Goal: Task Accomplishment & Management: Use online tool/utility

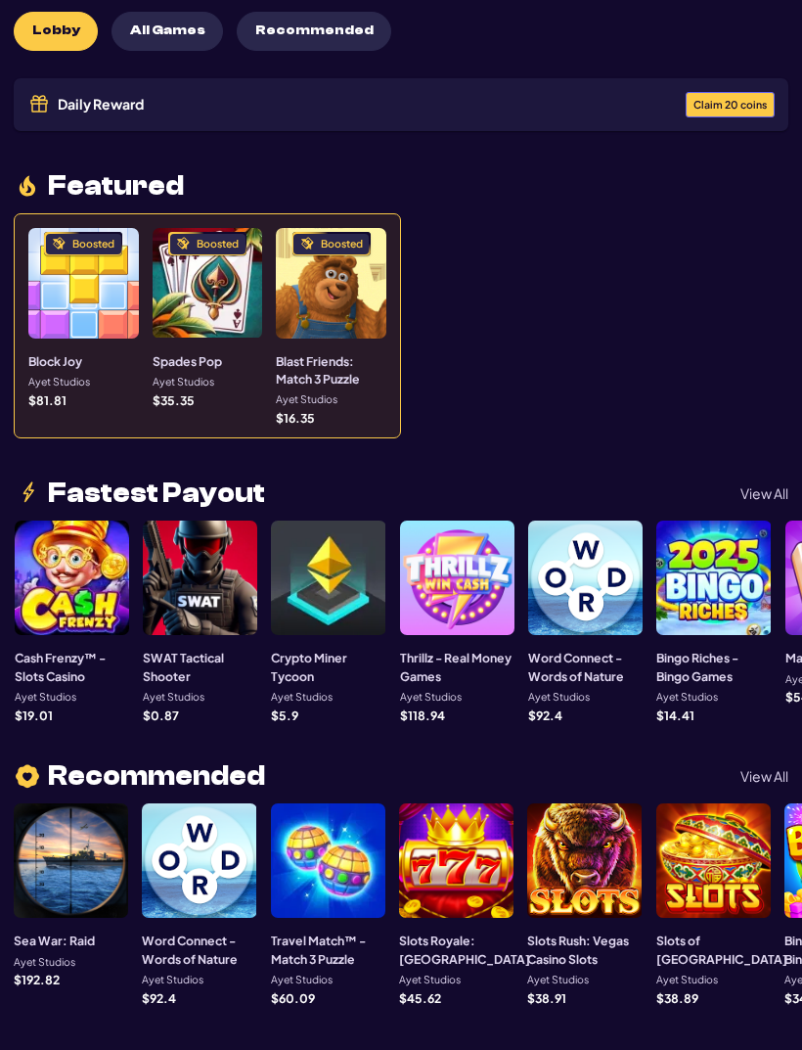
click at [741, 104] on span "Claim 20 coins" at bounding box center [730, 105] width 73 height 11
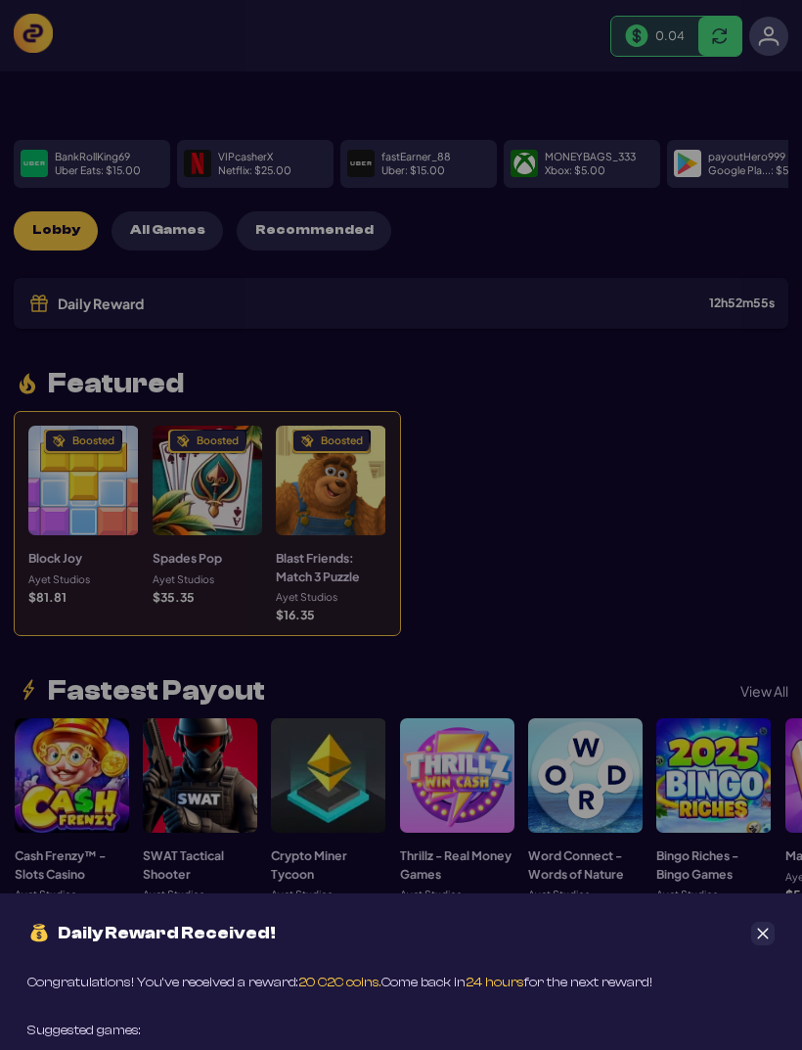
click at [674, 35] on div "Daily Reward Received! Congratulations! You’ve received a reward: 20 C2C coins.…" at bounding box center [401, 525] width 802 height 1050
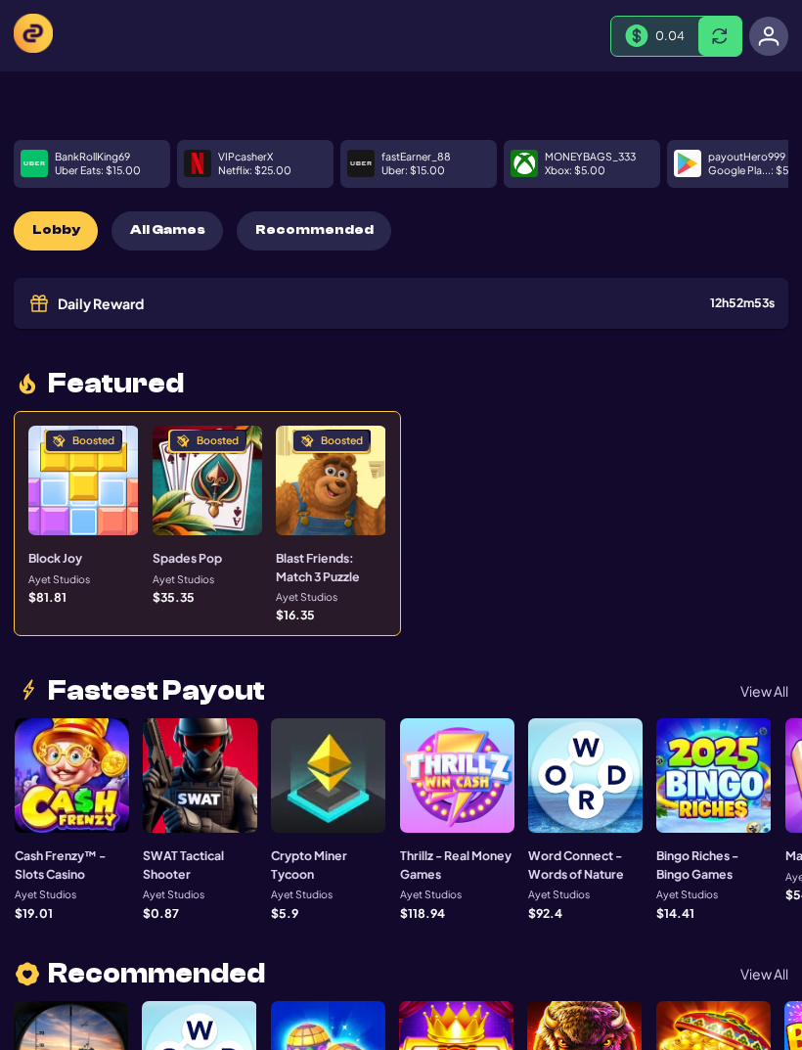
click at [666, 35] on span "0.04" at bounding box center [669, 35] width 29 height 16
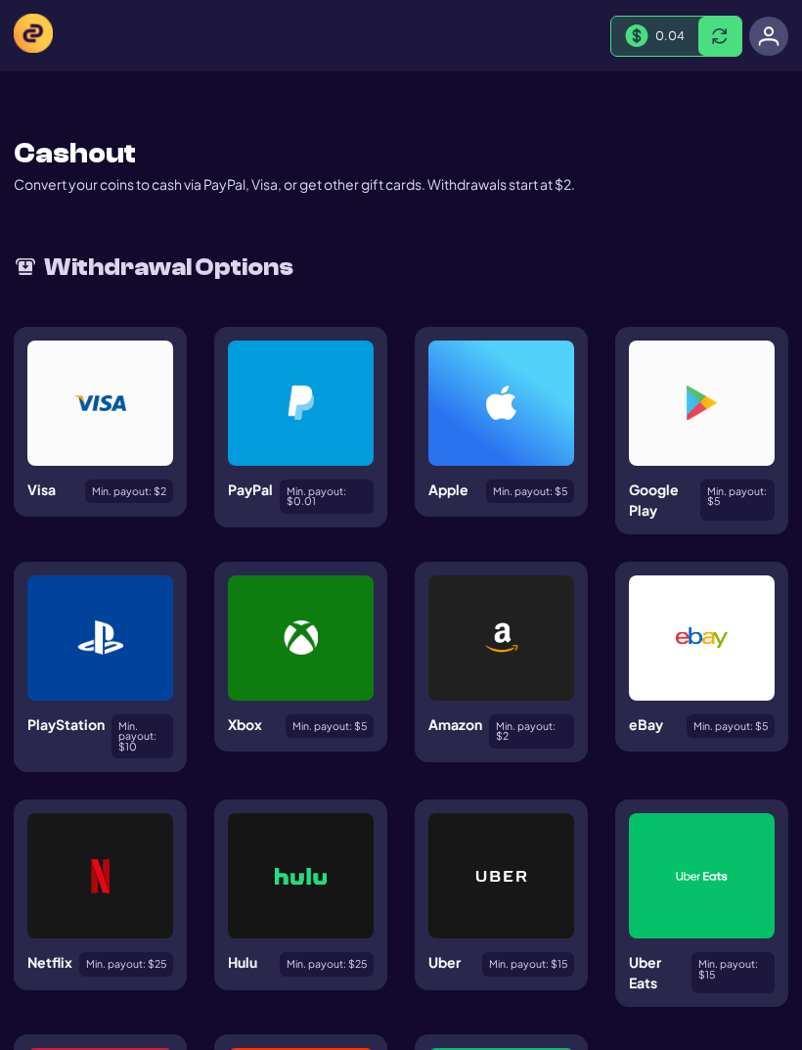
click at [325, 440] on div at bounding box center [301, 402] width 146 height 125
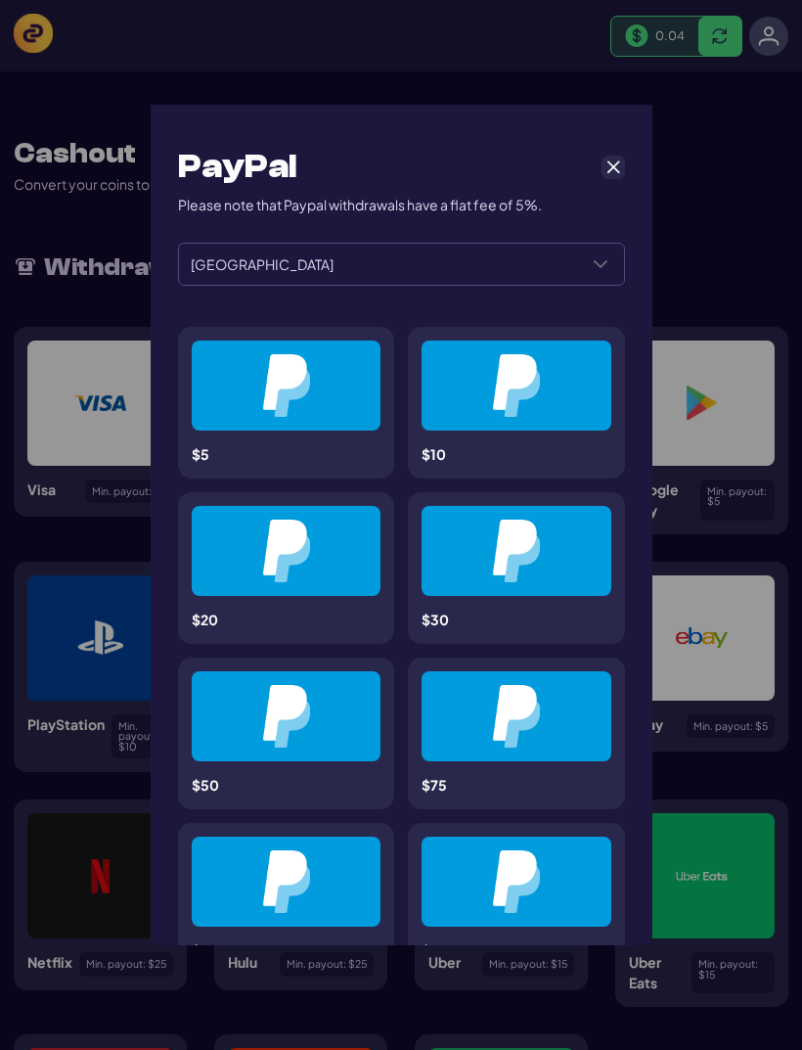
click at [622, 156] on button "Cancel" at bounding box center [613, 167] width 23 height 23
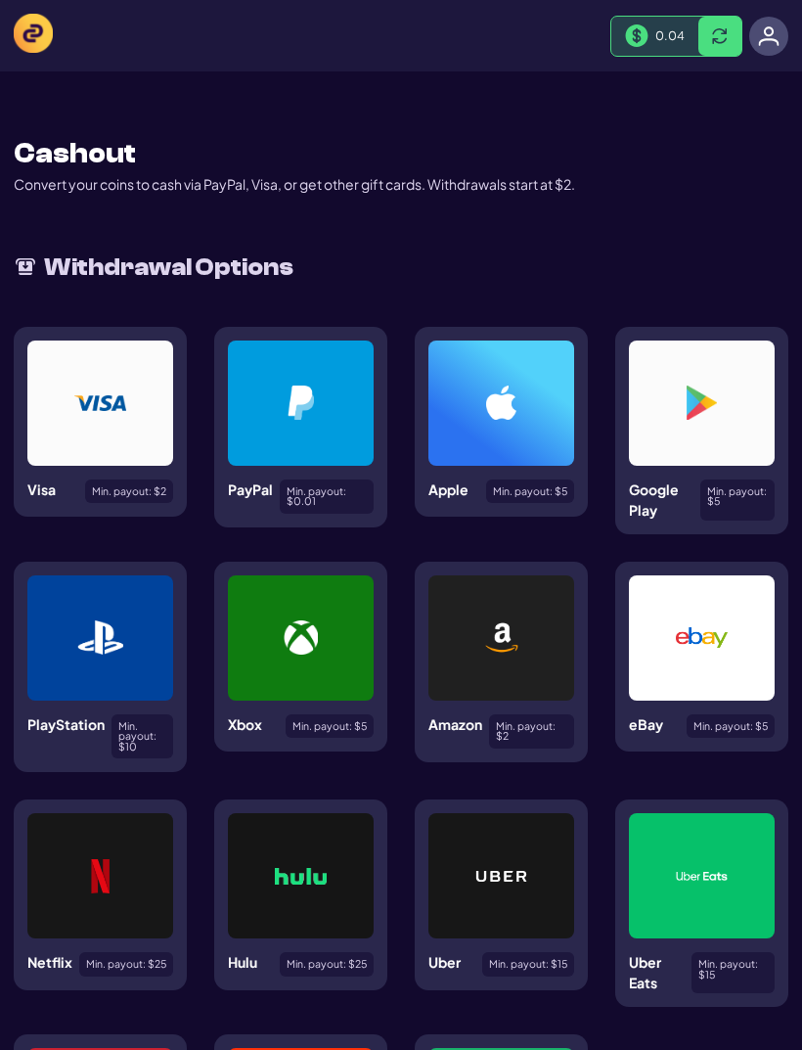
click at [772, 40] on img at bounding box center [769, 36] width 22 height 22
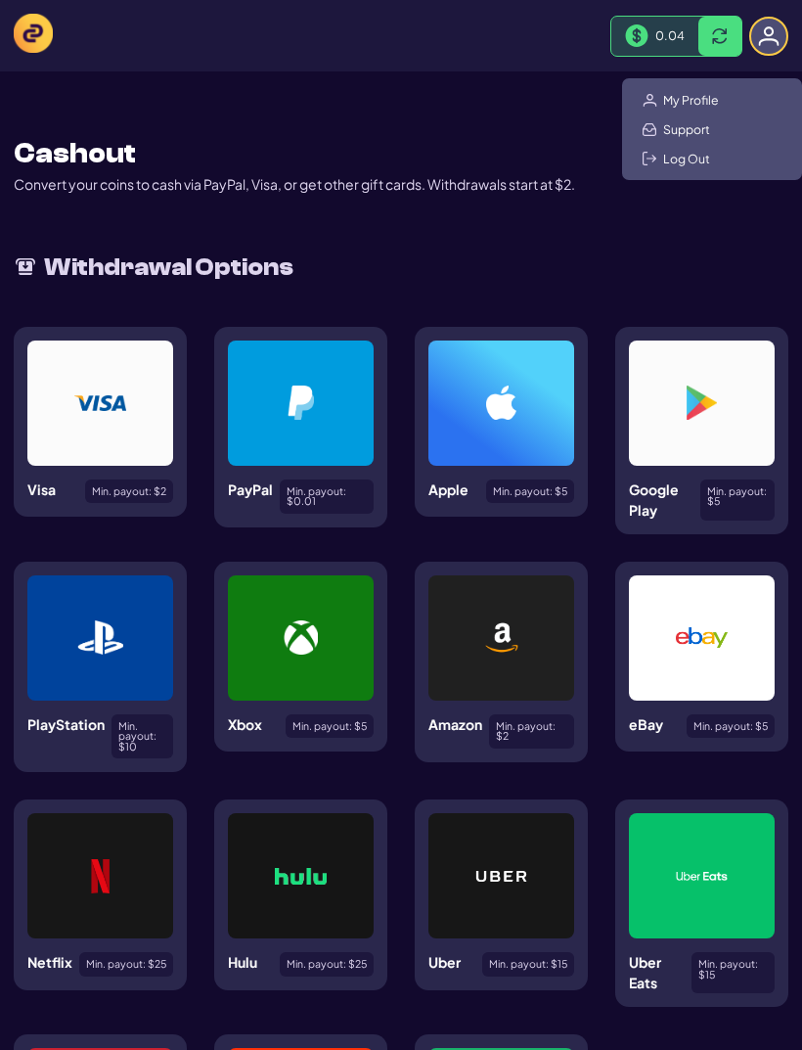
click at [717, 95] on span "My Profile" at bounding box center [691, 100] width 56 height 16
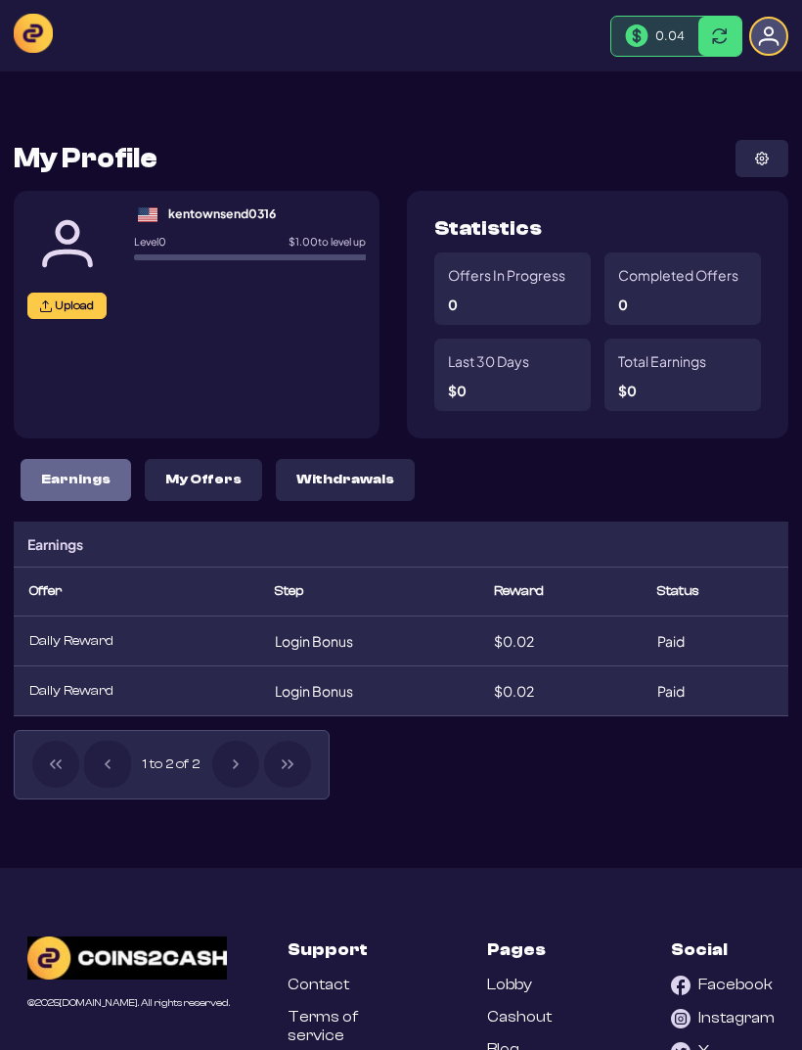
click at [51, 42] on img at bounding box center [33, 33] width 39 height 39
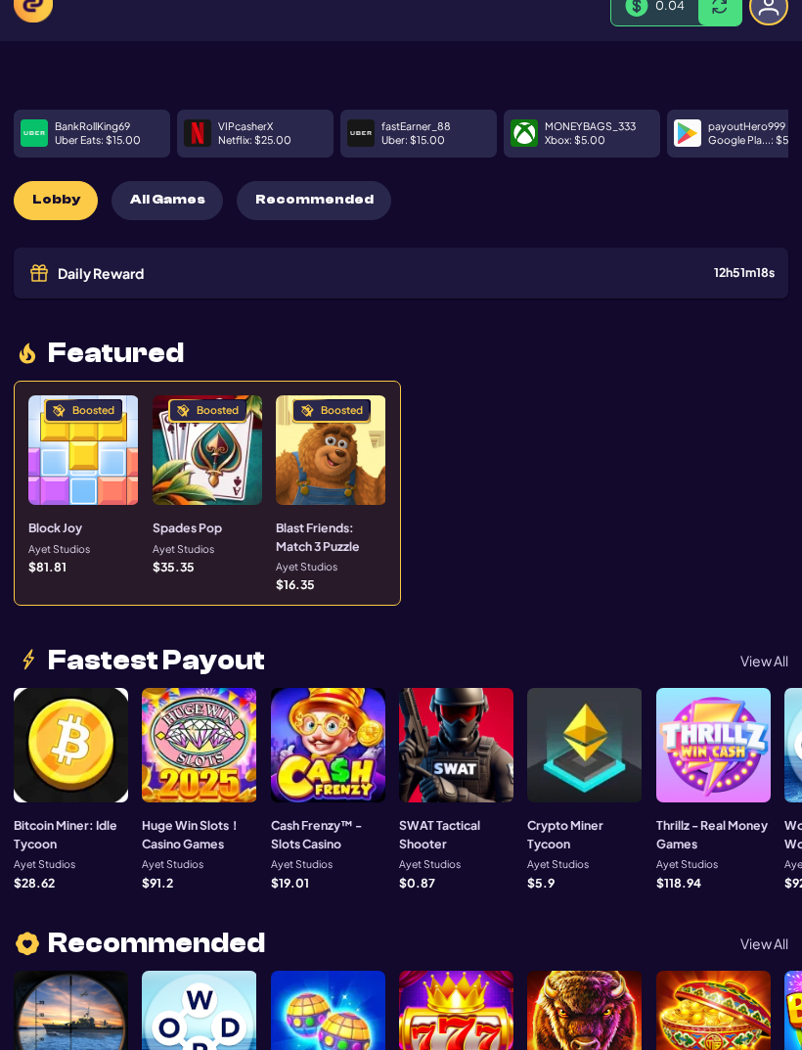
scroll to position [39, 0]
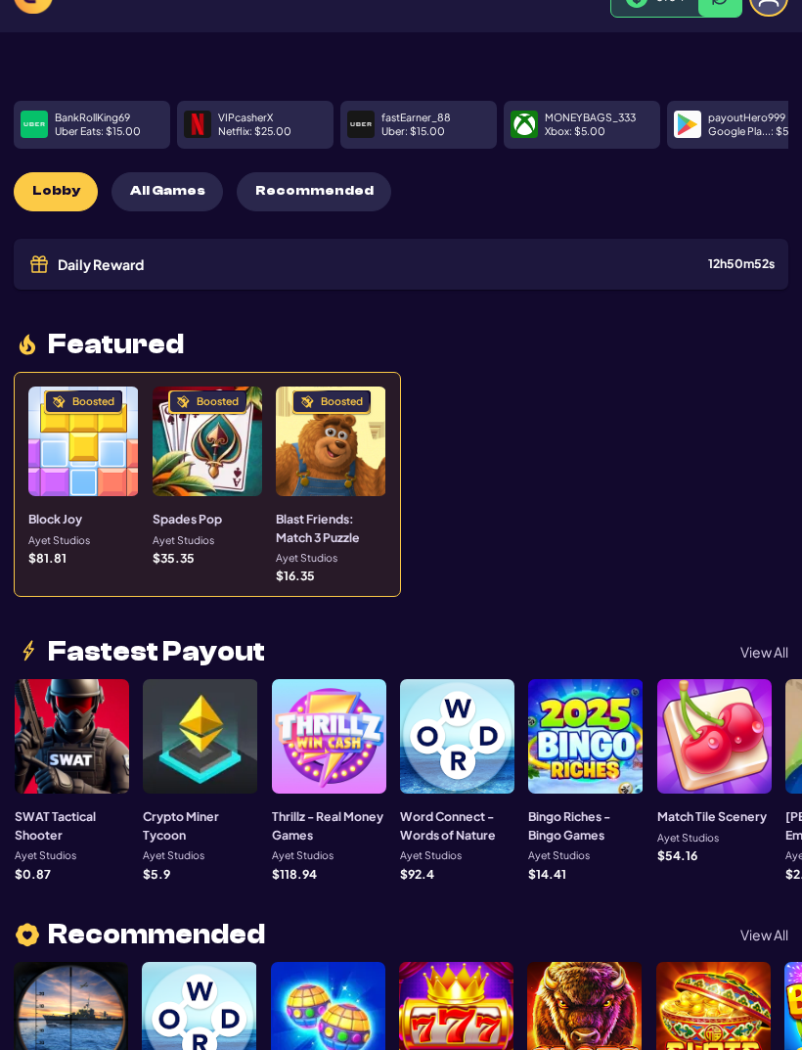
click at [341, 772] on div at bounding box center [329, 736] width 114 height 114
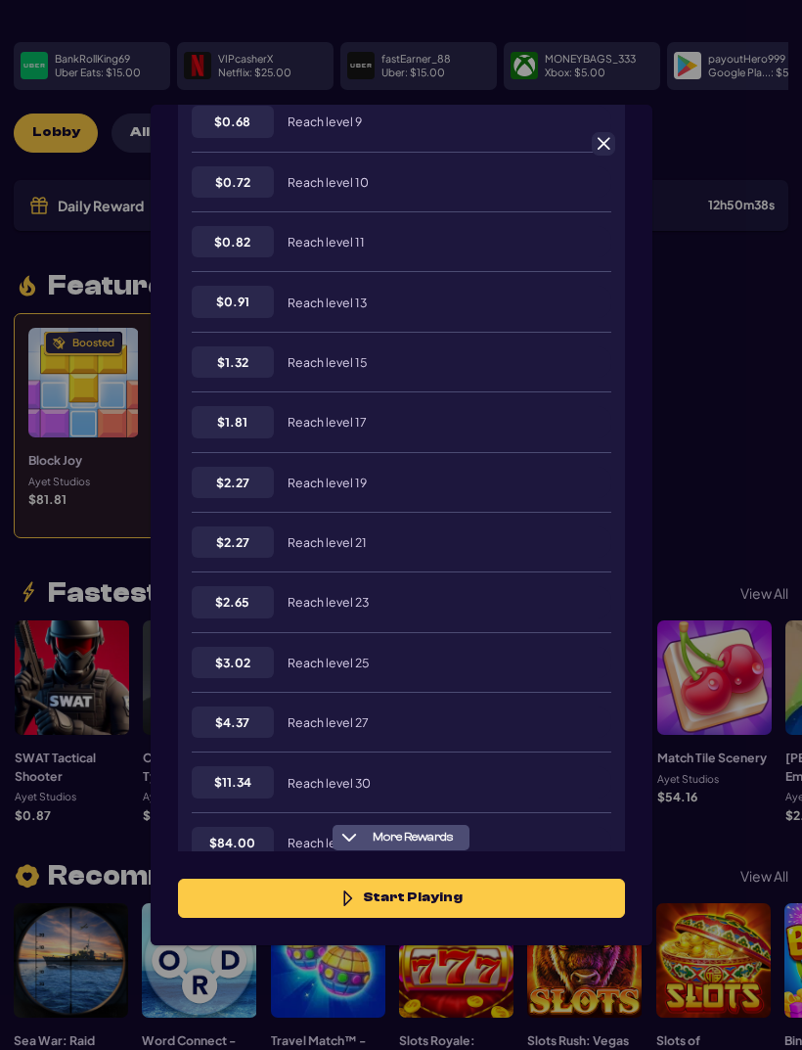
scroll to position [872, 0]
click at [612, 132] on div at bounding box center [603, 143] width 23 height 23
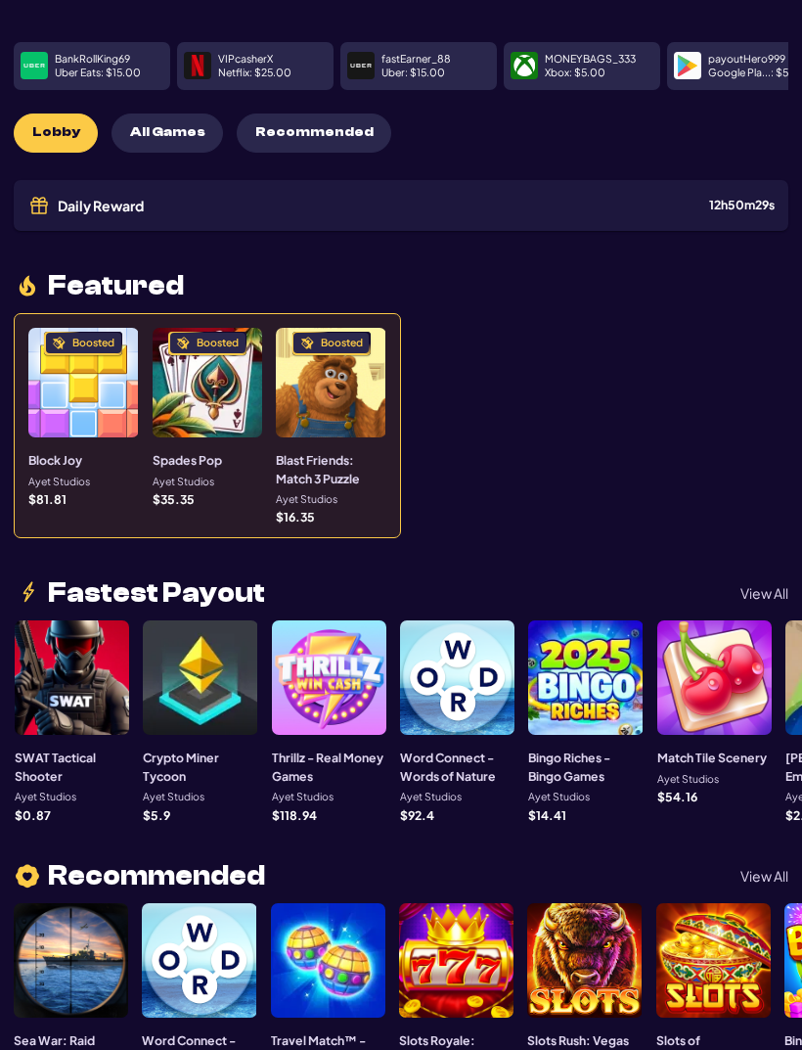
click at [334, 412] on div "Boosted" at bounding box center [331, 383] width 111 height 111
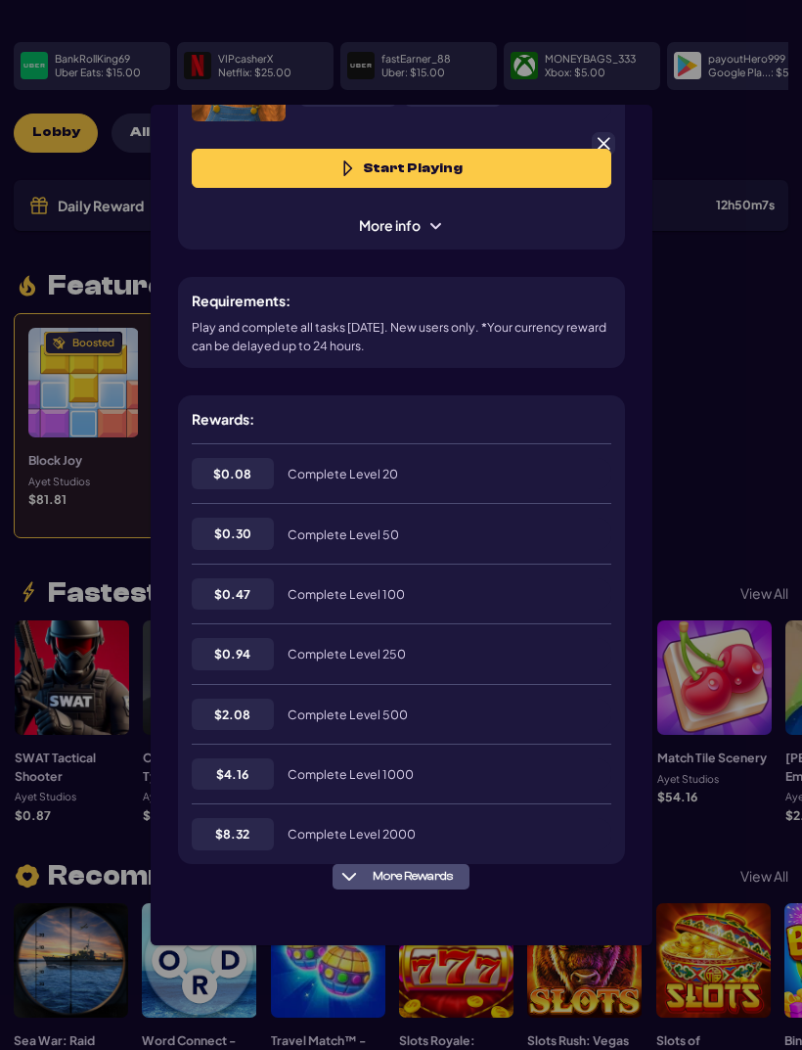
scroll to position [116, 0]
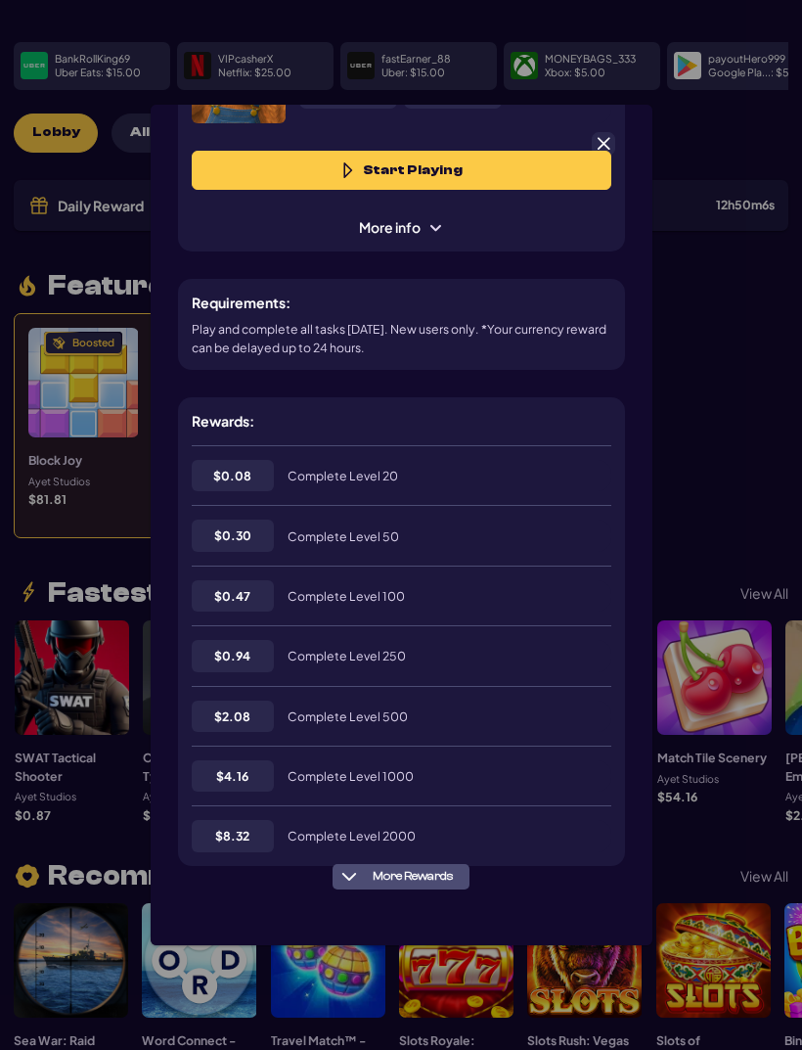
click at [611, 132] on div at bounding box center [603, 143] width 23 height 23
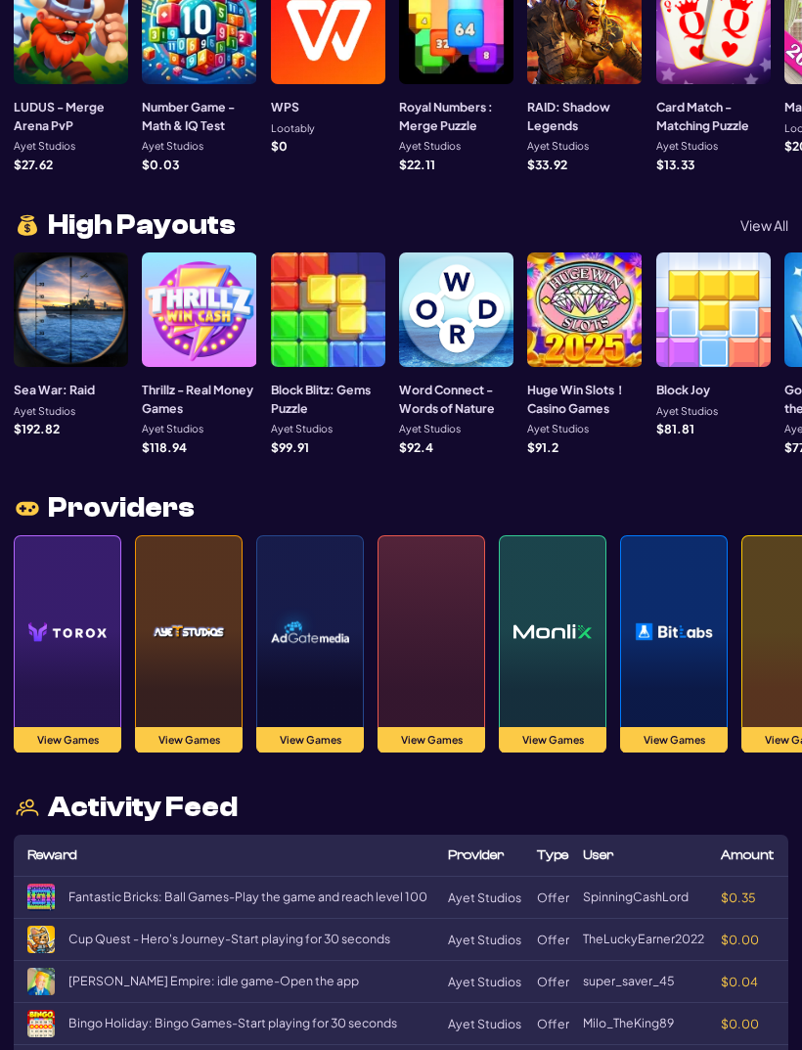
scroll to position [1631, 0]
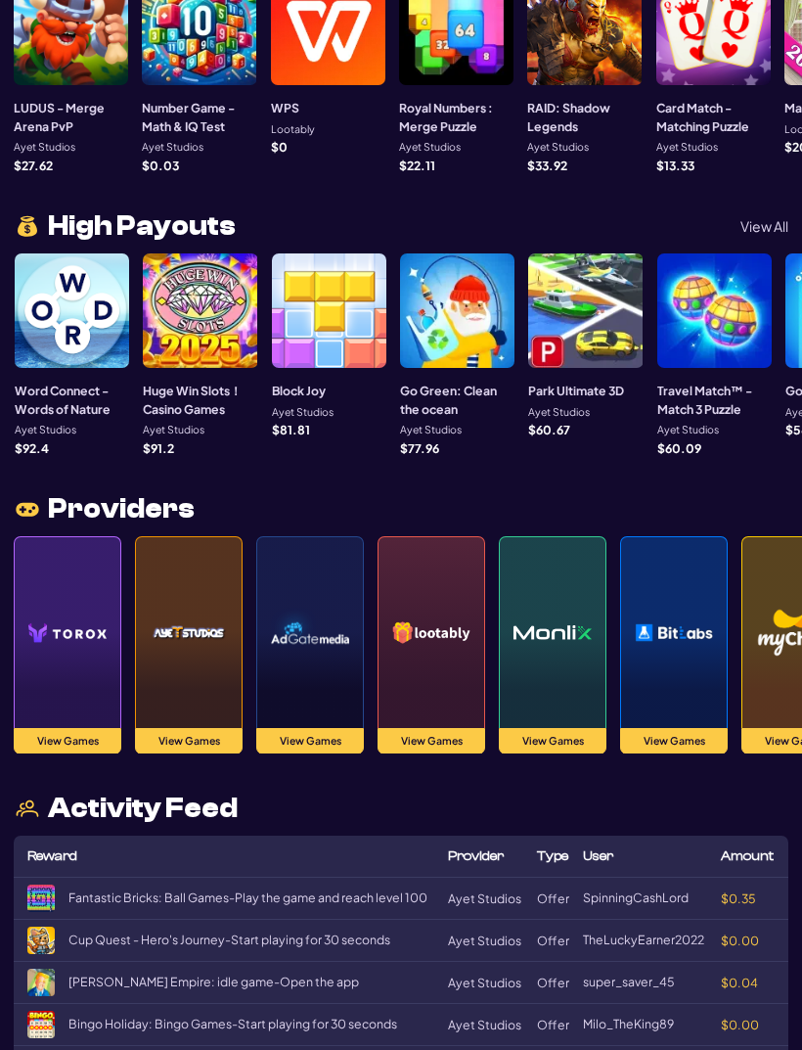
click at [731, 334] on div at bounding box center [714, 310] width 114 height 114
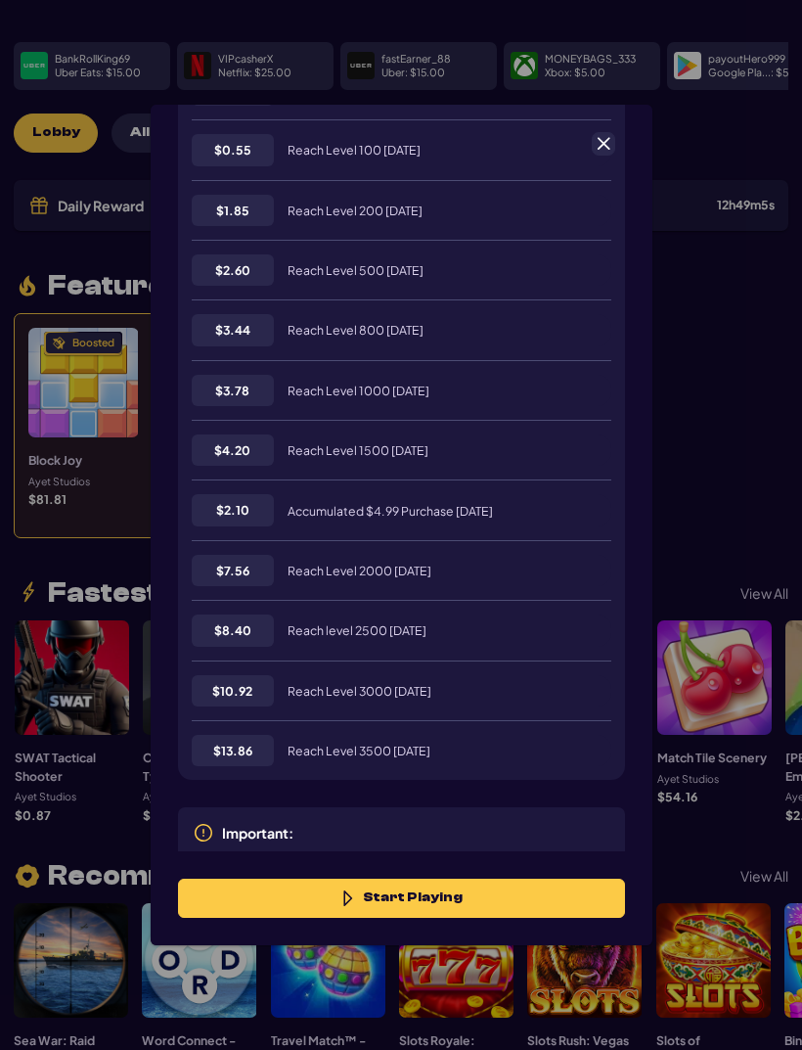
scroll to position [663, 0]
click at [611, 135] on span at bounding box center [604, 144] width 18 height 18
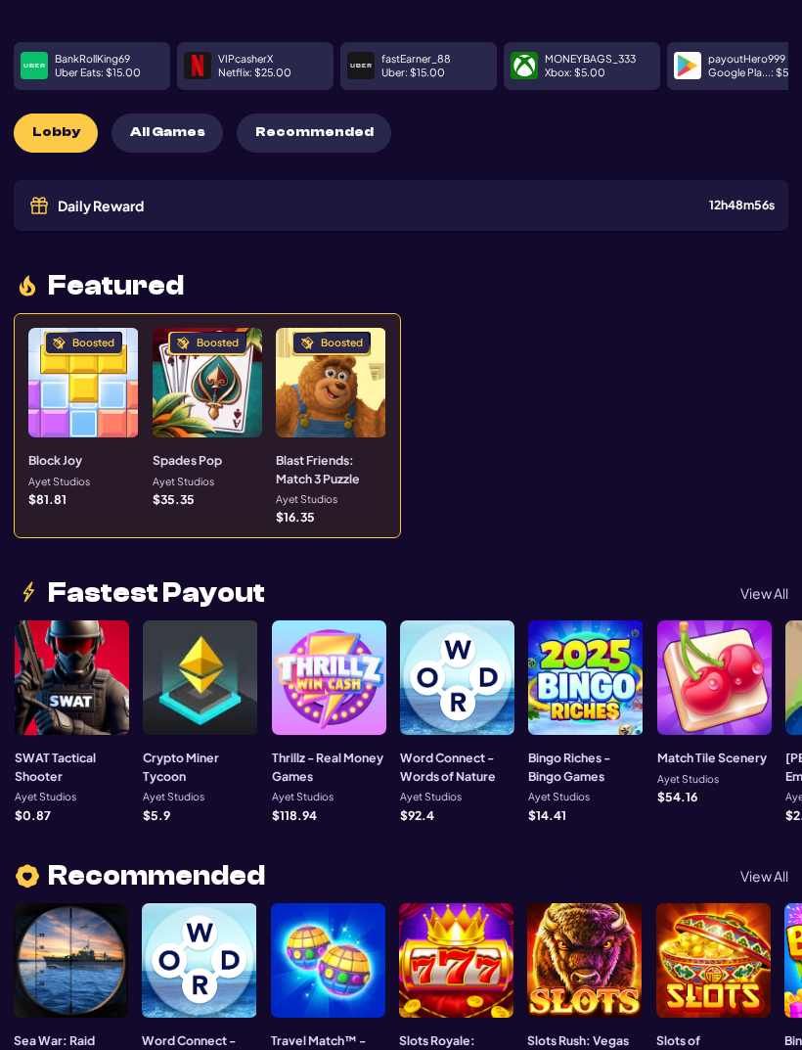
click at [766, 586] on p "View All" at bounding box center [765, 593] width 48 height 14
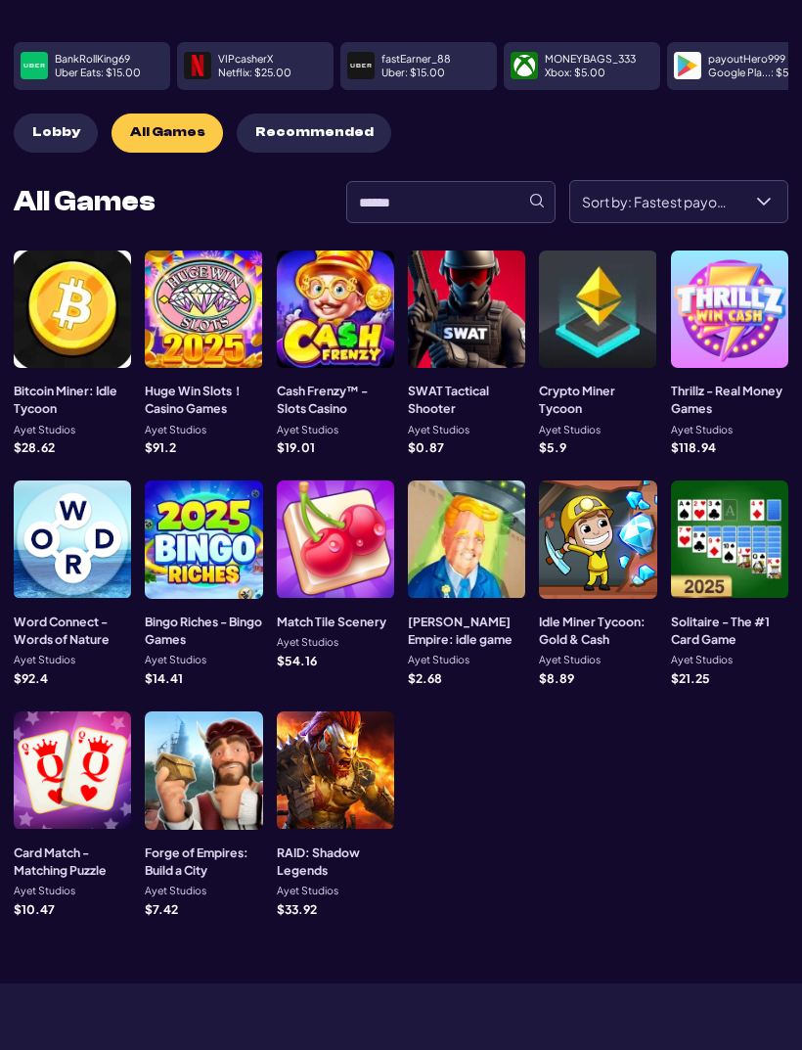
click at [618, 327] on div at bounding box center [597, 308] width 117 height 117
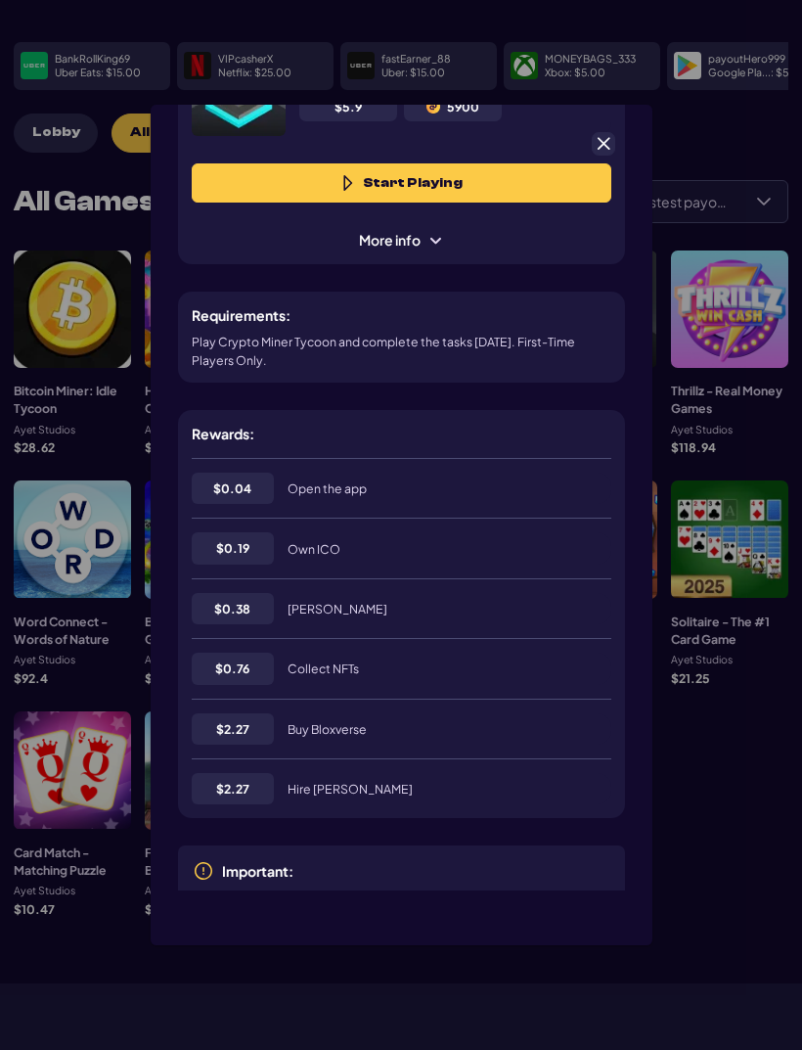
scroll to position [103, 0]
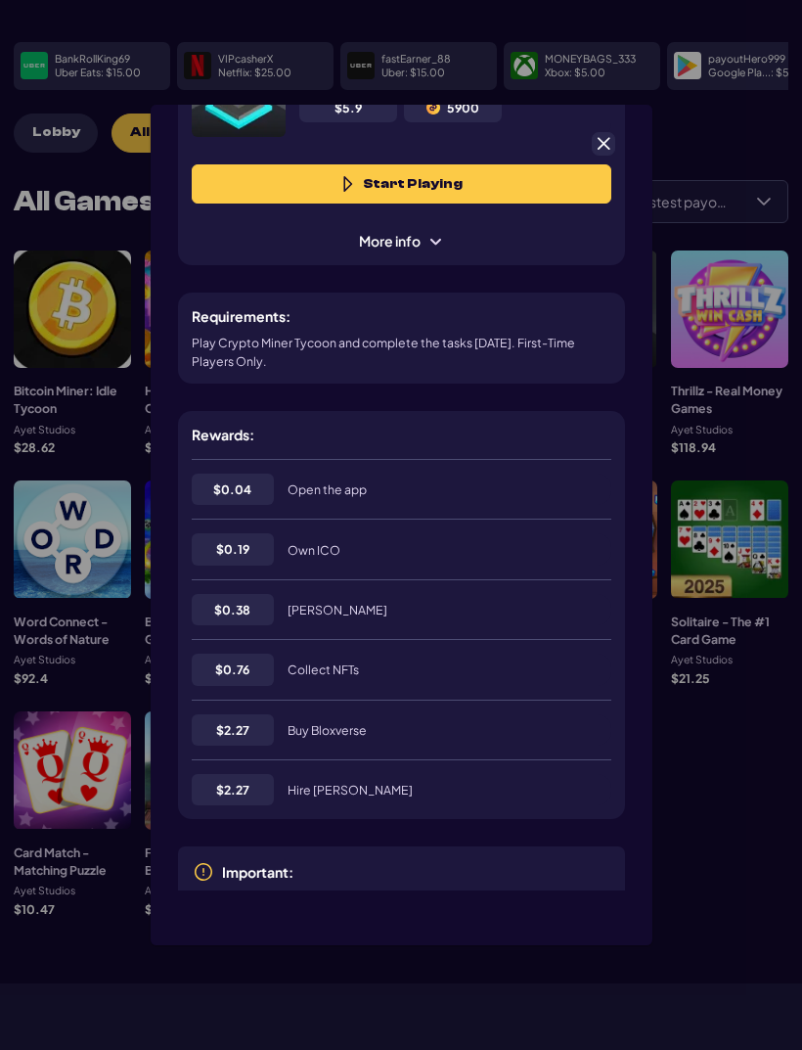
click at [613, 132] on div at bounding box center [603, 143] width 23 height 23
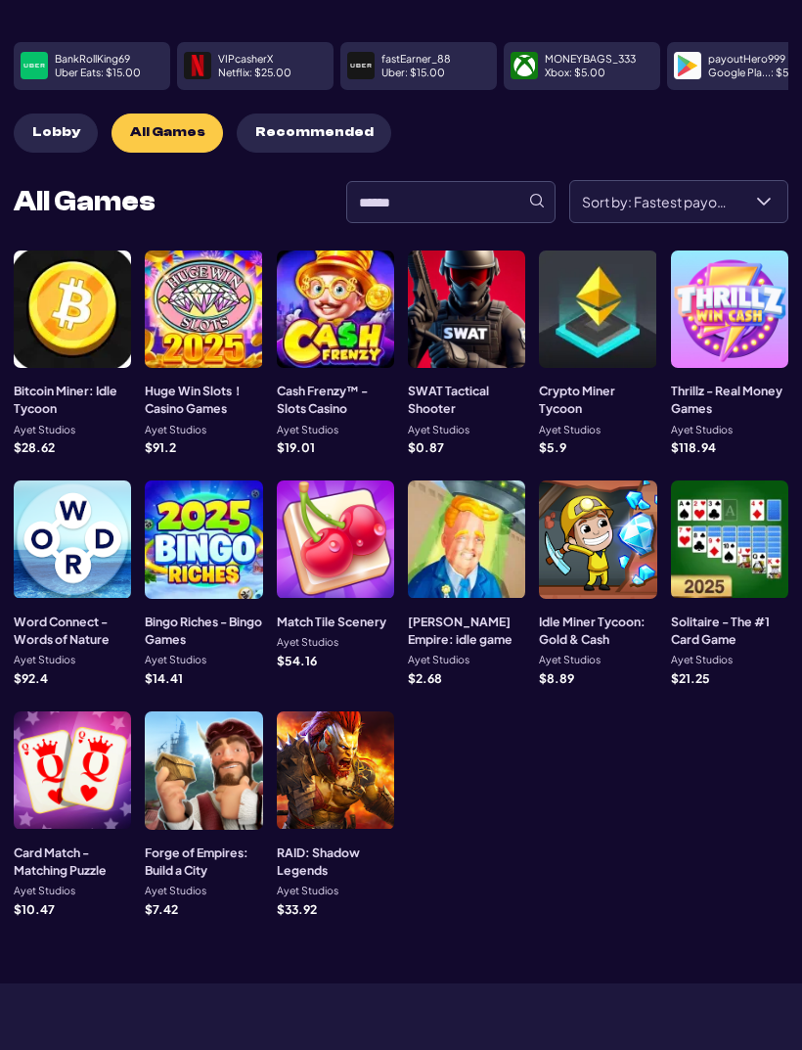
click at [618, 557] on div at bounding box center [597, 538] width 117 height 117
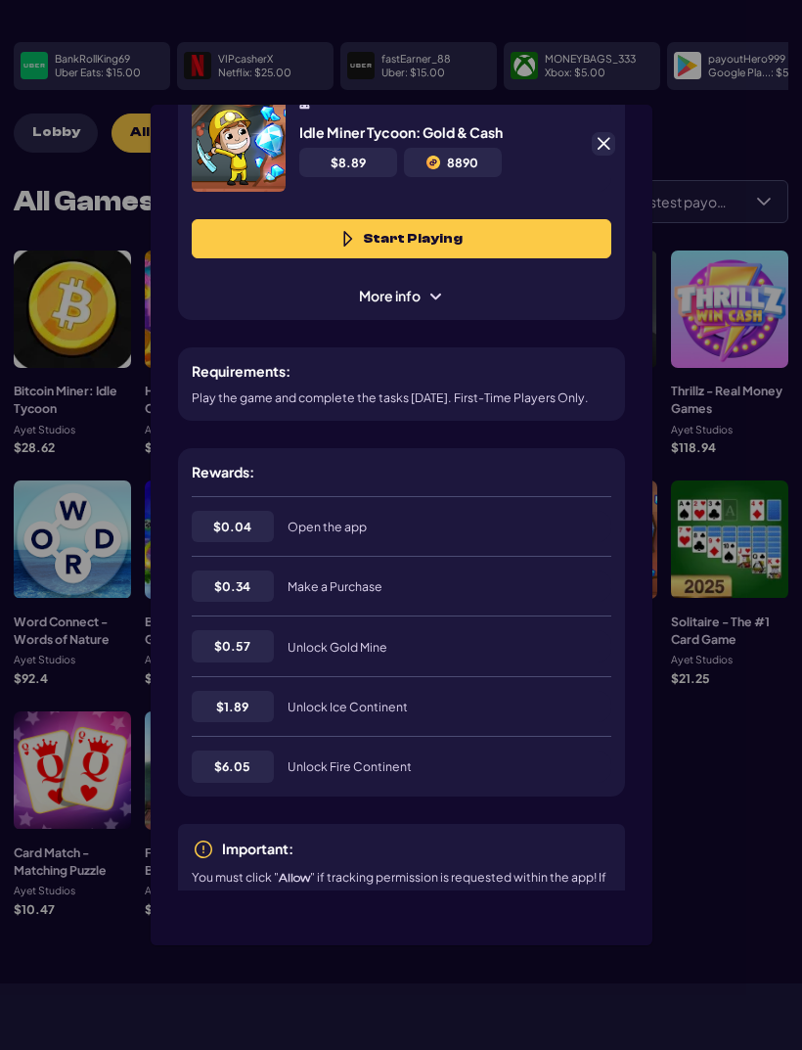
scroll to position [43, 0]
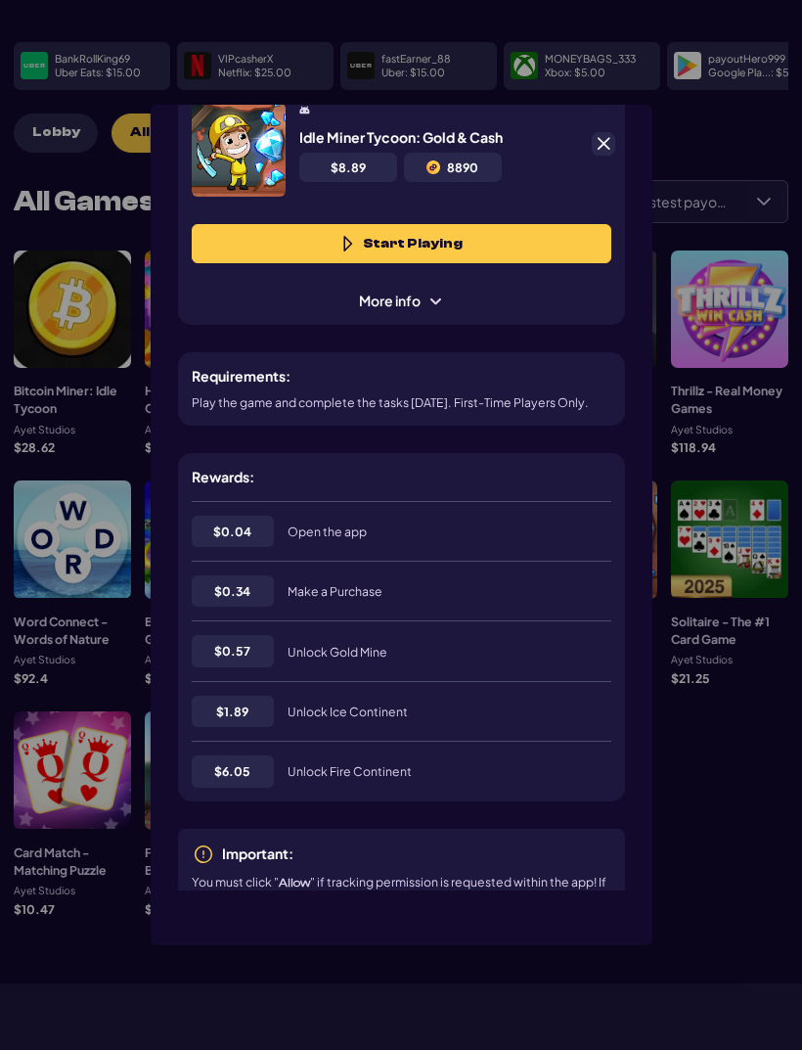
click at [614, 132] on div at bounding box center [603, 143] width 23 height 23
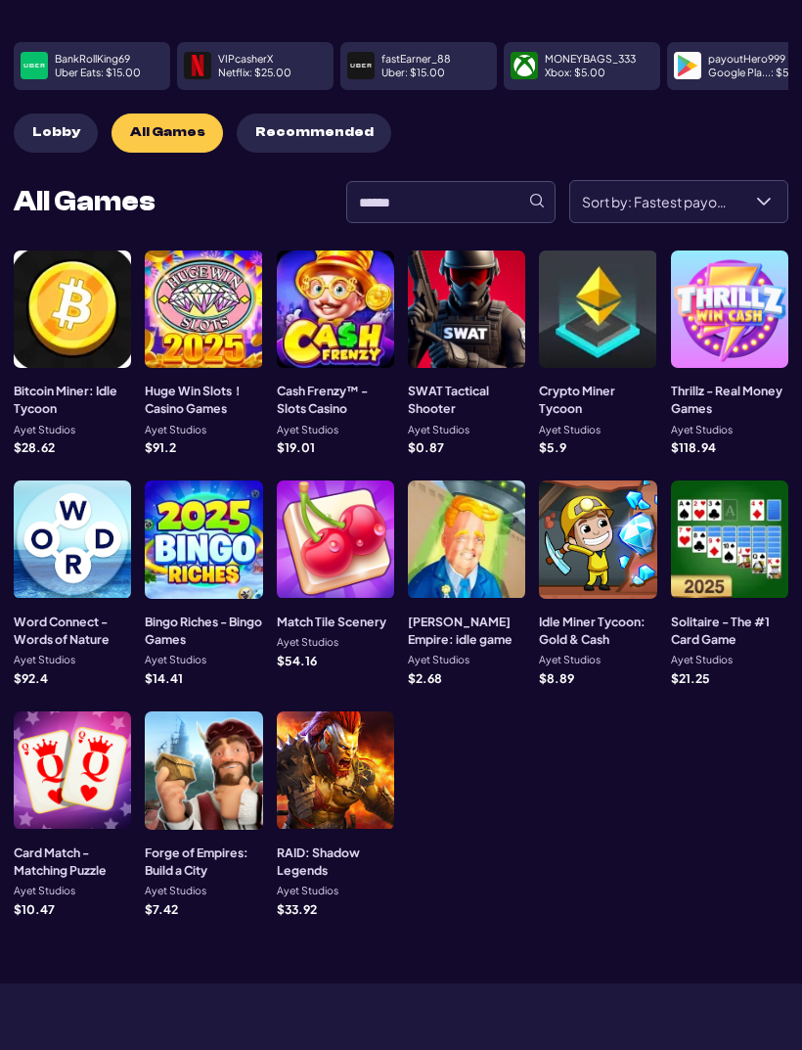
click at [70, 765] on div at bounding box center [72, 769] width 117 height 117
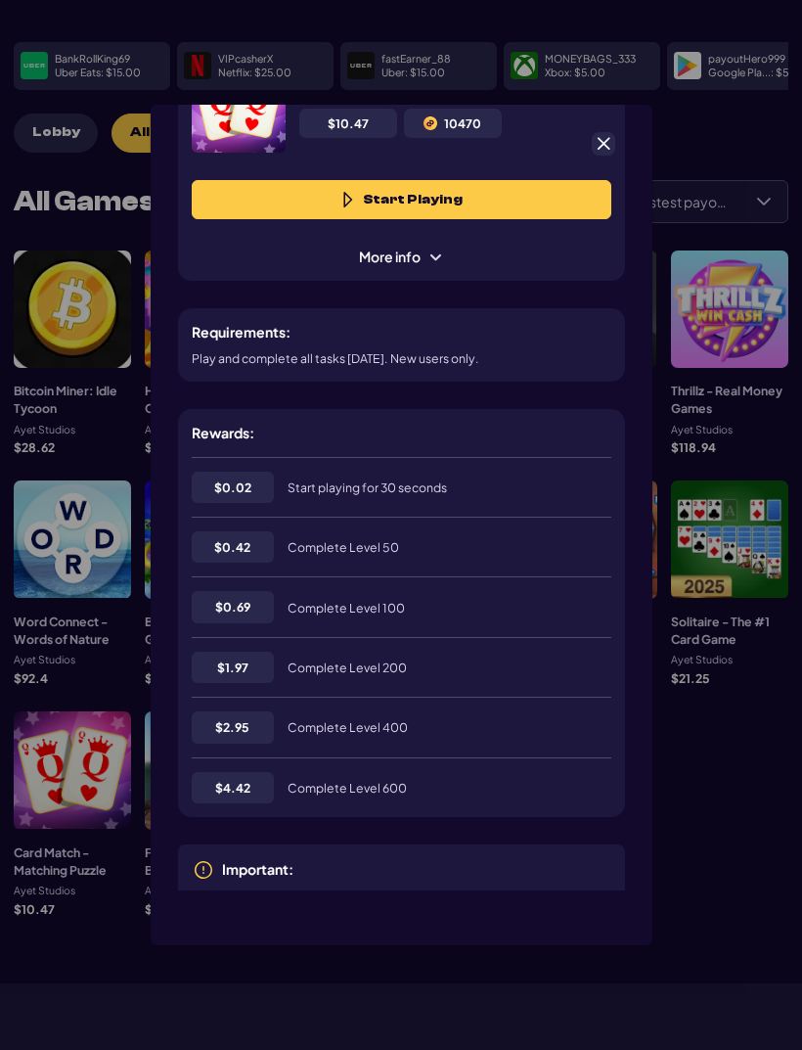
scroll to position [85, 0]
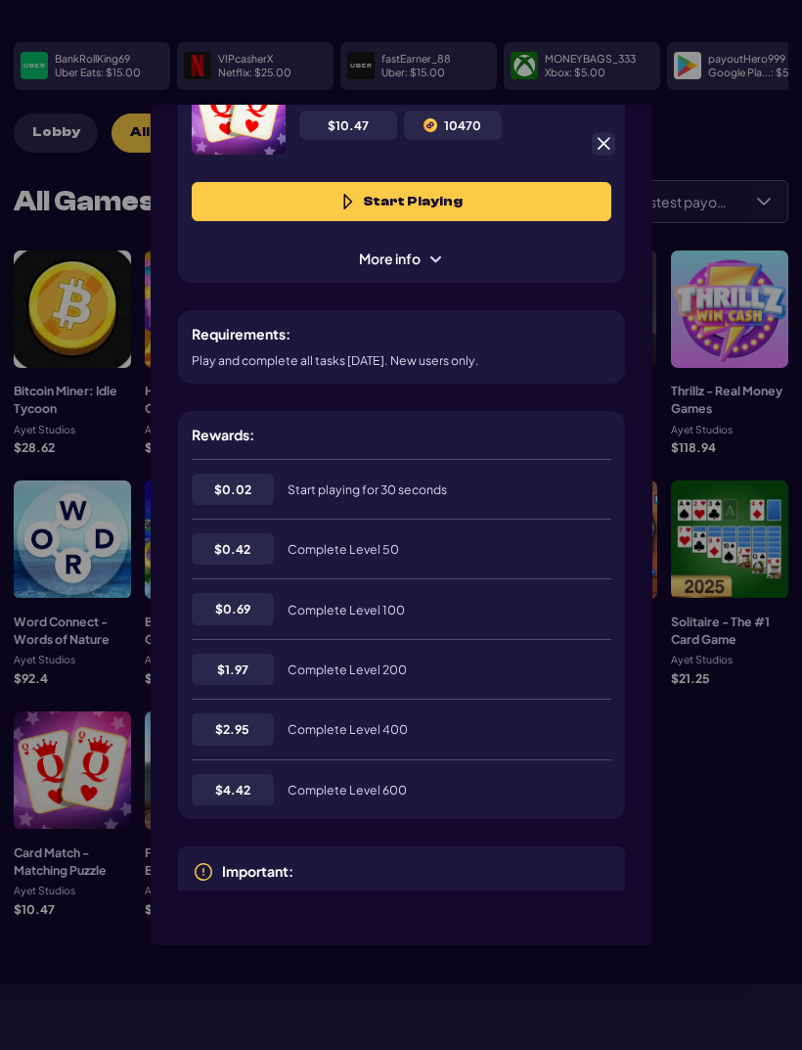
click at [612, 132] on div at bounding box center [603, 143] width 23 height 23
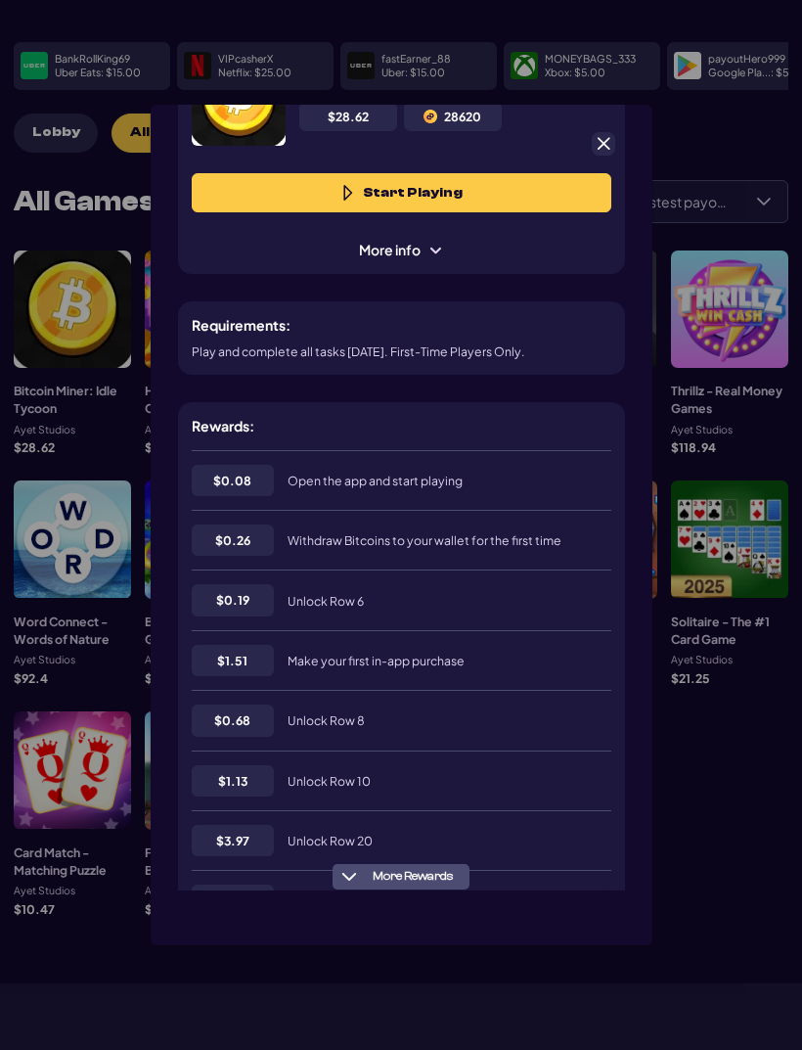
scroll to position [93, 0]
click at [601, 135] on span at bounding box center [604, 144] width 18 height 18
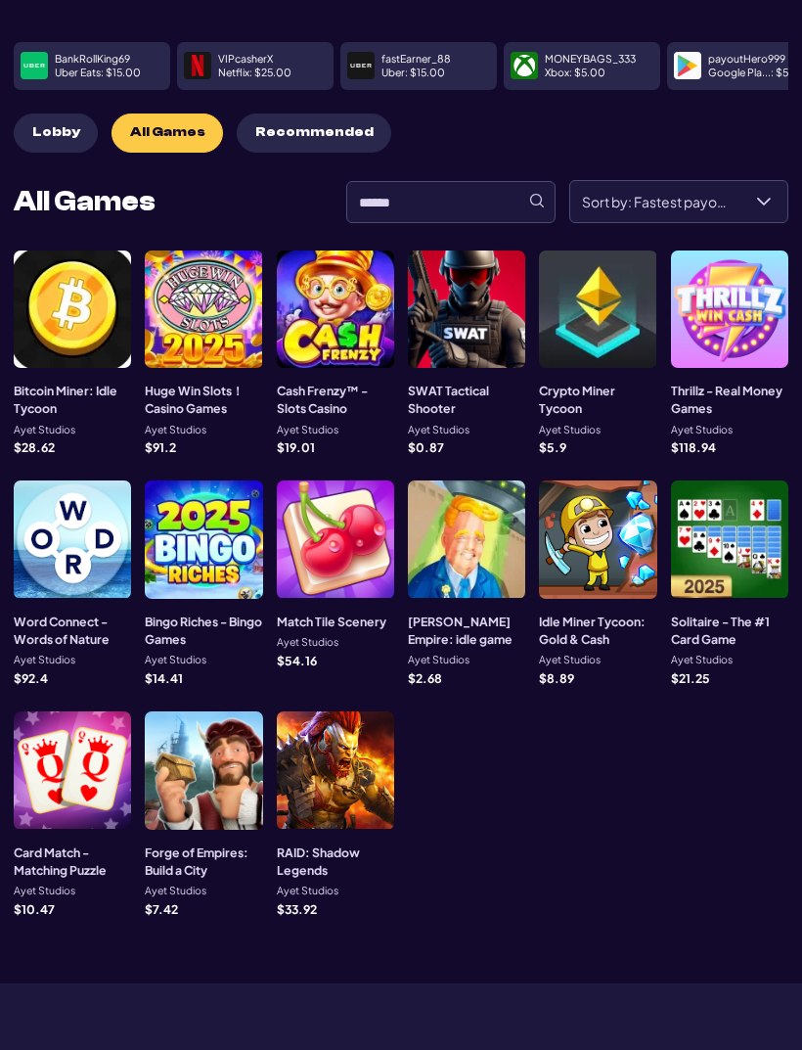
click at [354, 335] on div at bounding box center [335, 308] width 117 height 117
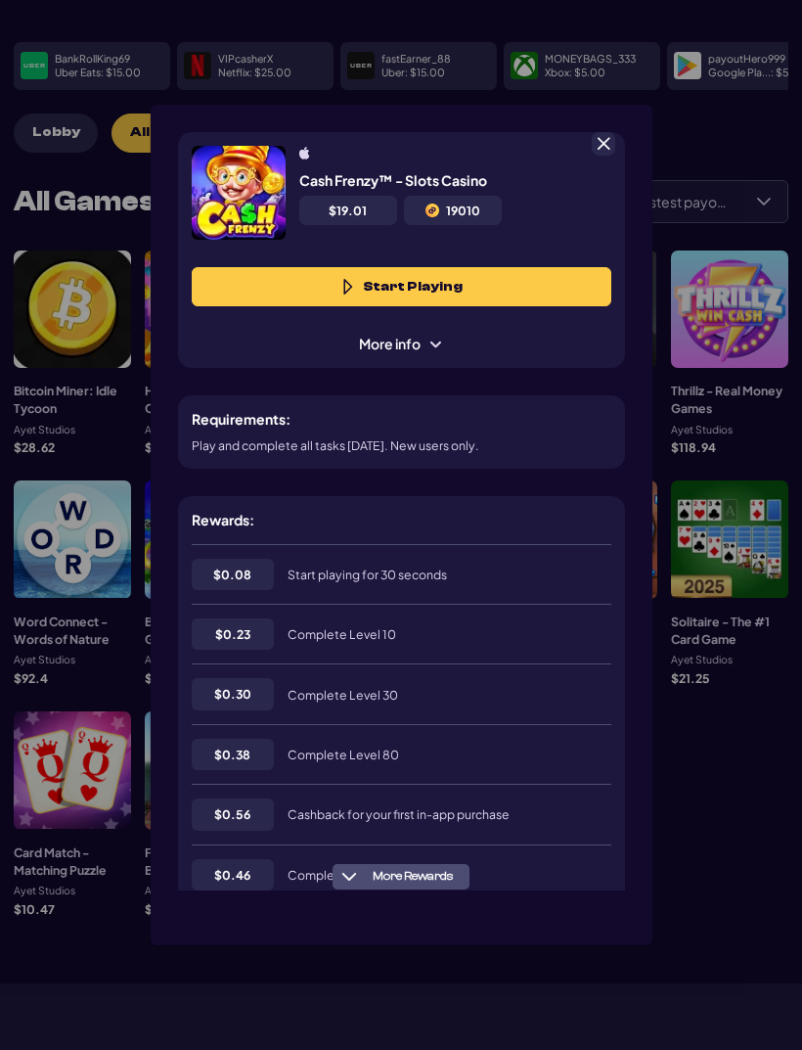
scroll to position [0, 0]
click at [604, 135] on span at bounding box center [604, 144] width 18 height 18
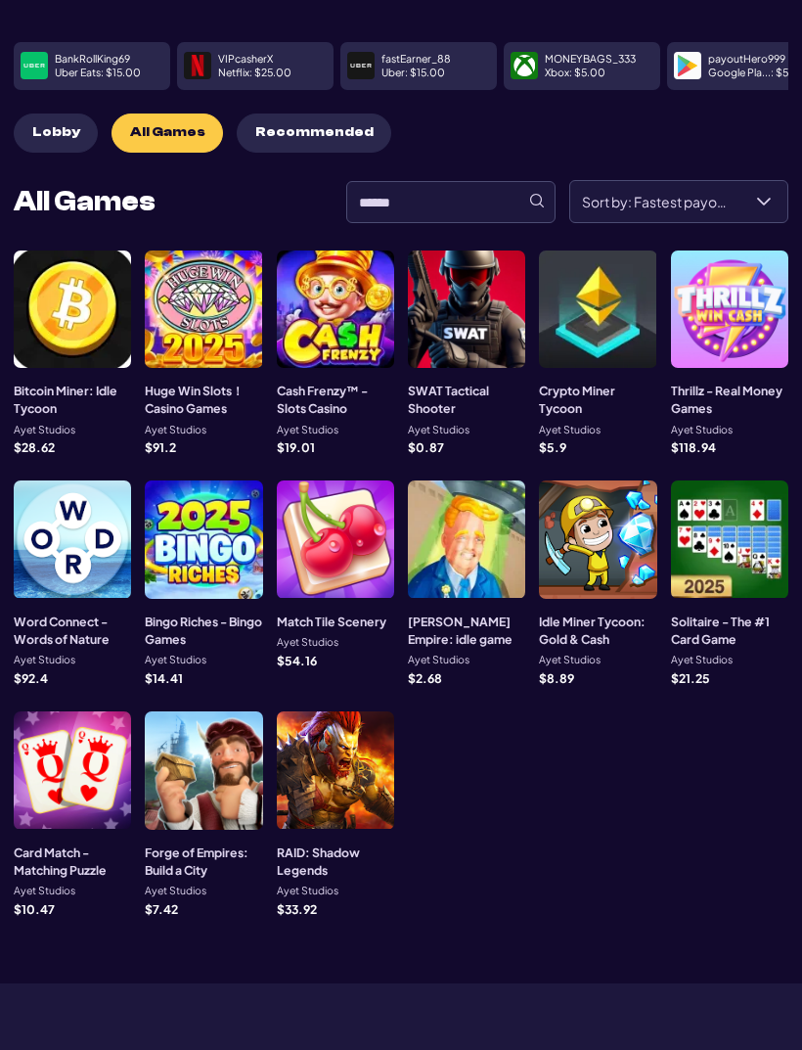
click at [366, 515] on div at bounding box center [335, 538] width 117 height 117
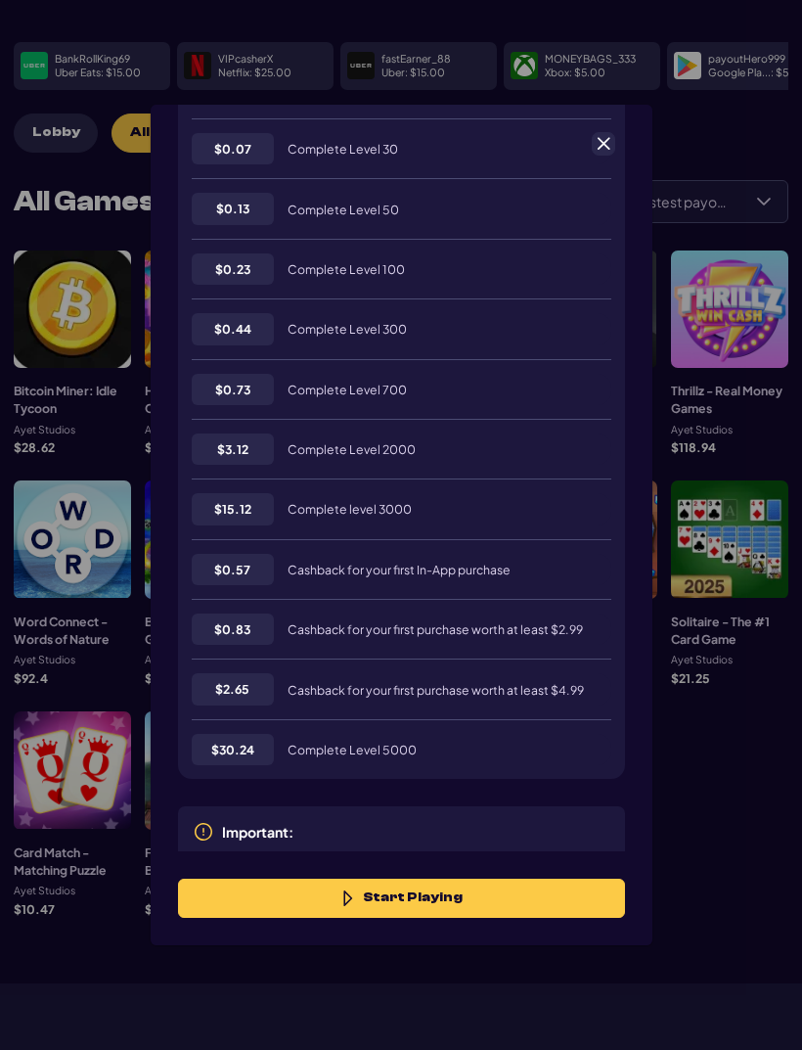
scroll to position [484, 0]
click at [613, 132] on div at bounding box center [603, 143] width 23 height 23
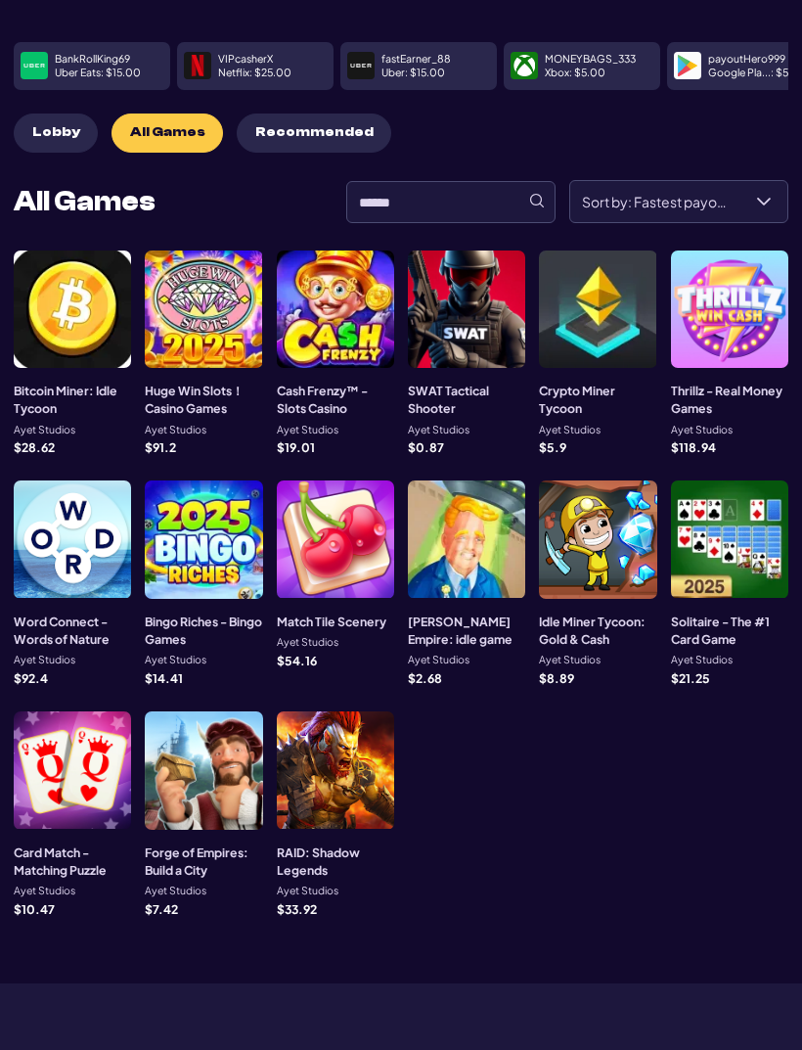
click at [620, 519] on div at bounding box center [597, 538] width 117 height 117
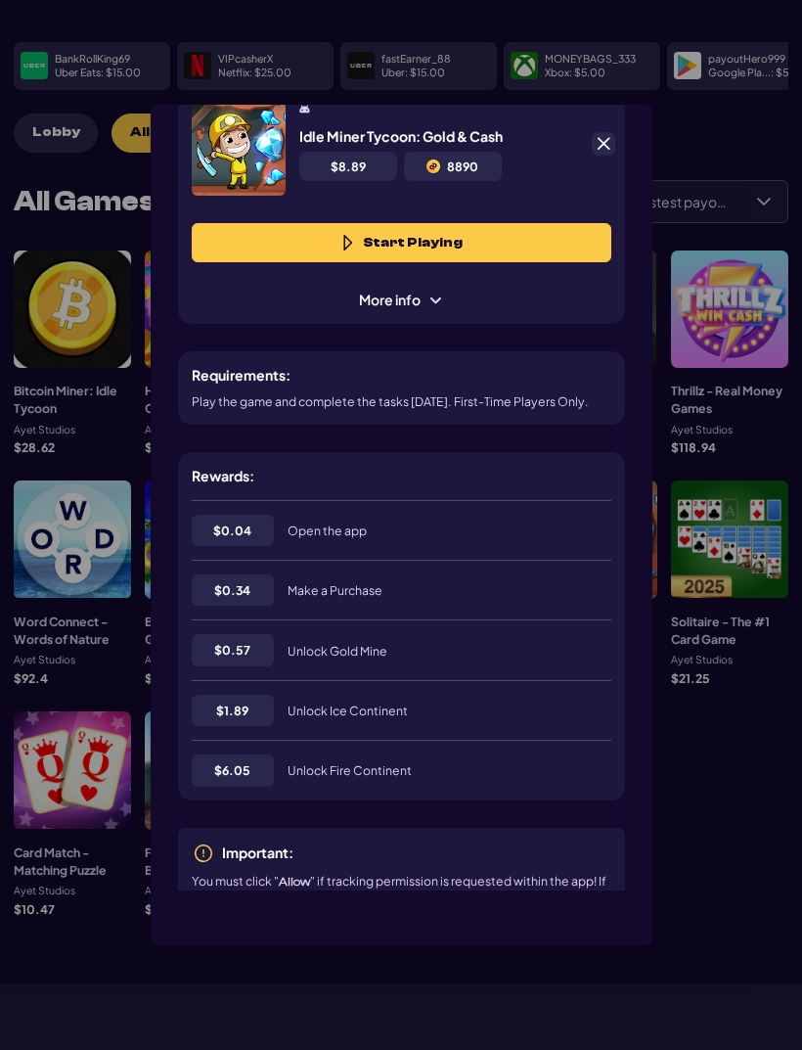
scroll to position [43, 0]
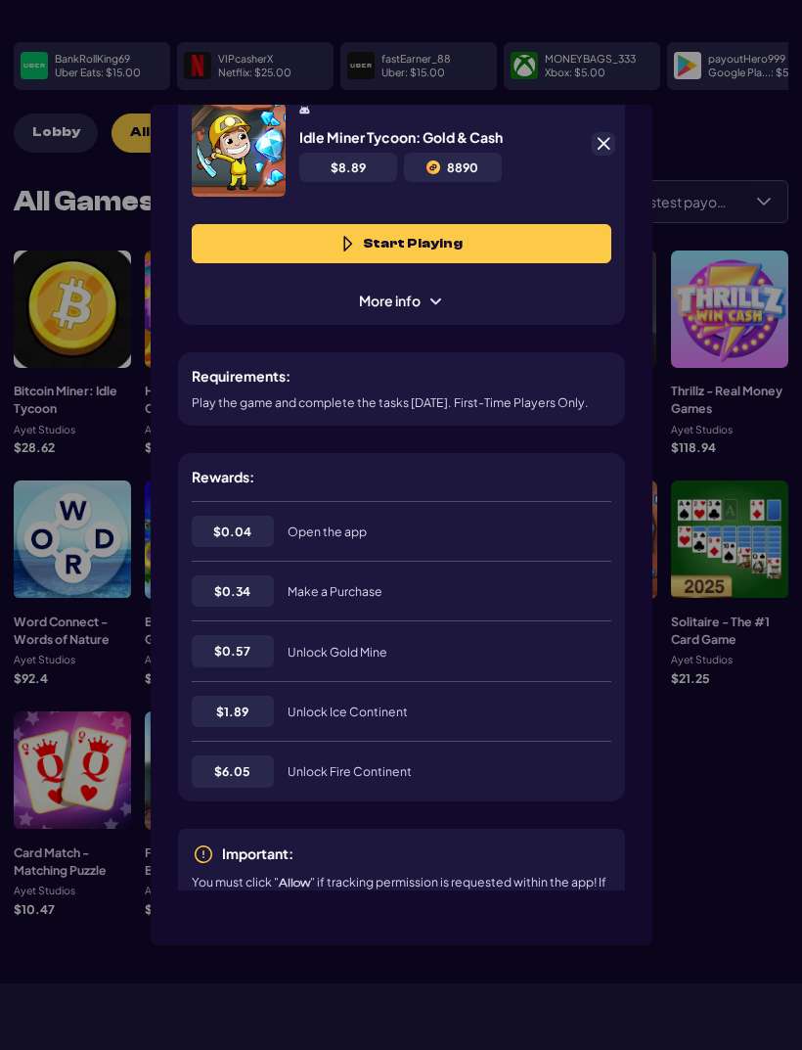
click at [611, 132] on div at bounding box center [603, 143] width 23 height 23
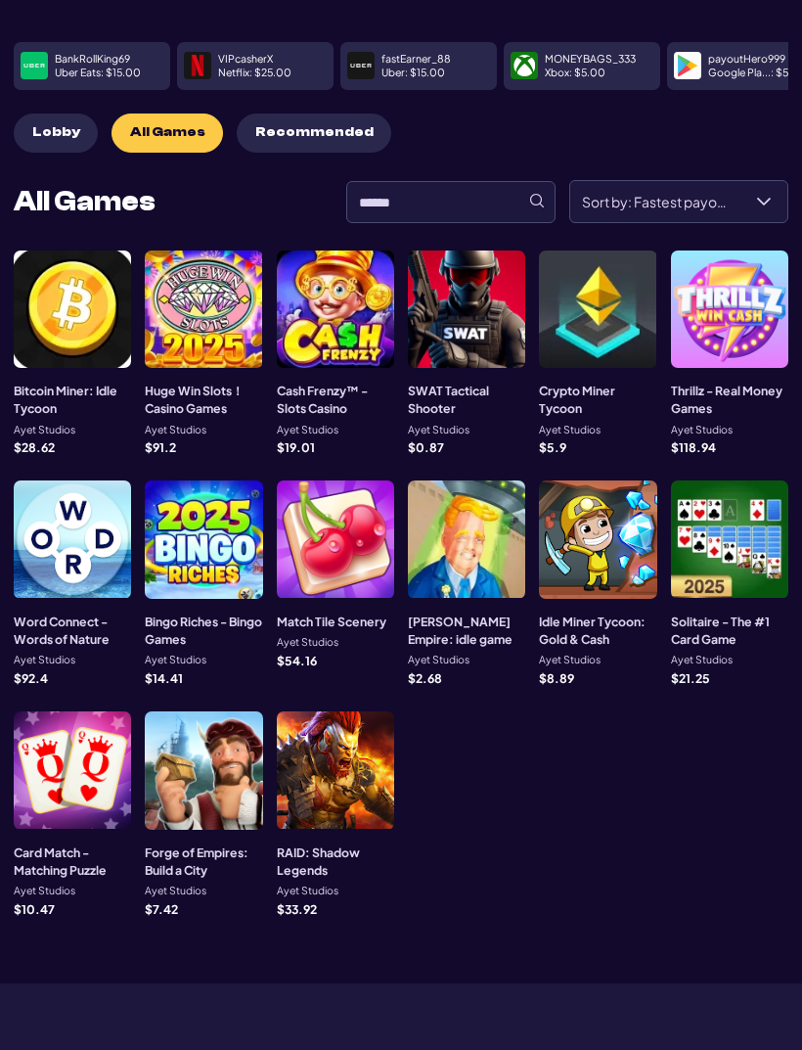
click at [319, 128] on span "Recommended" at bounding box center [314, 132] width 118 height 17
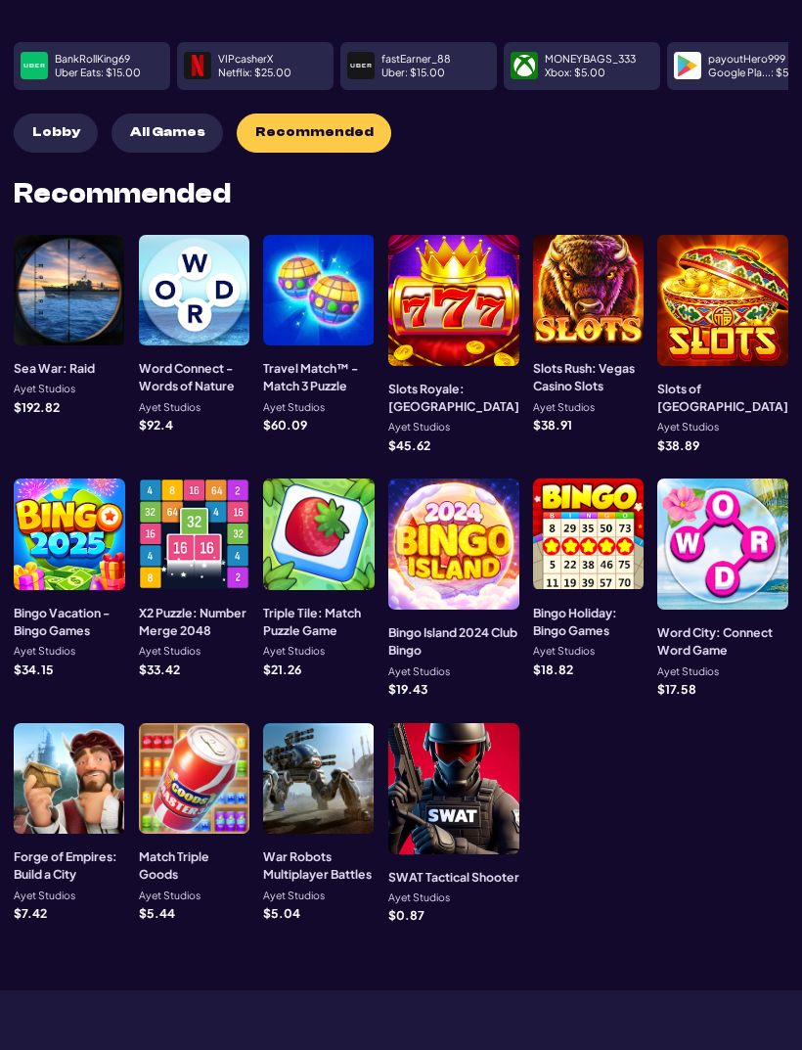
click at [226, 767] on div at bounding box center [195, 779] width 112 height 112
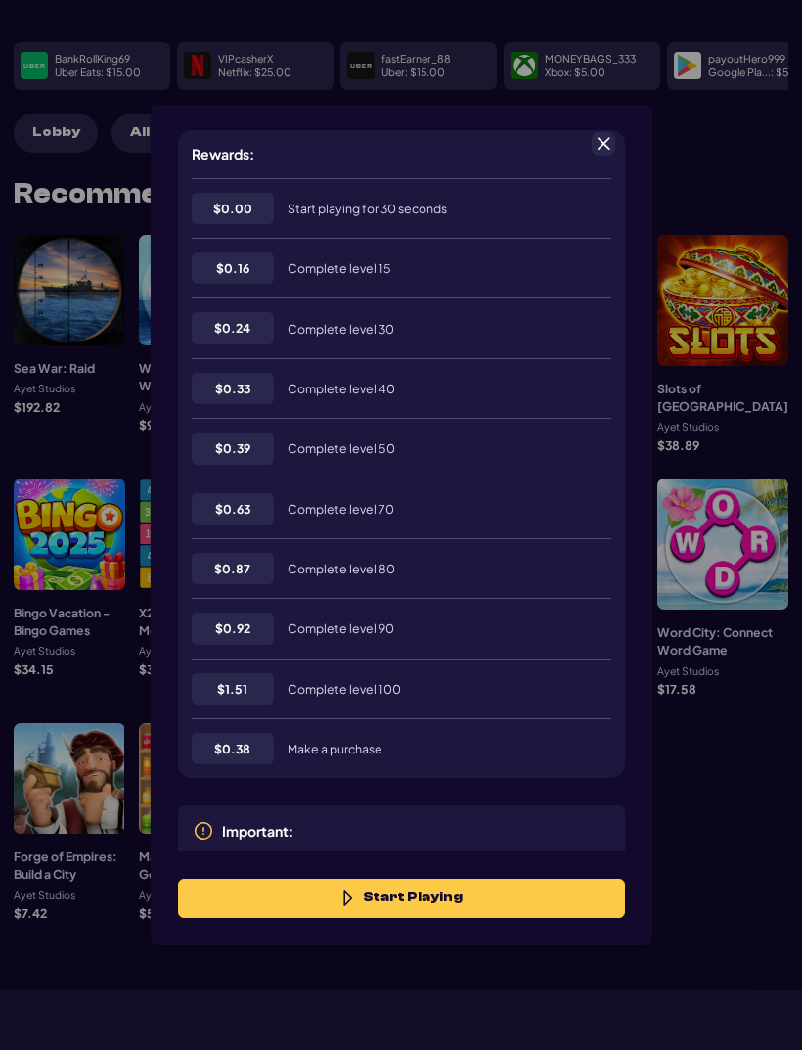
scroll to position [365, 0]
click at [500, 918] on button "Start Playing" at bounding box center [401, 898] width 447 height 39
